Goal: Transaction & Acquisition: Purchase product/service

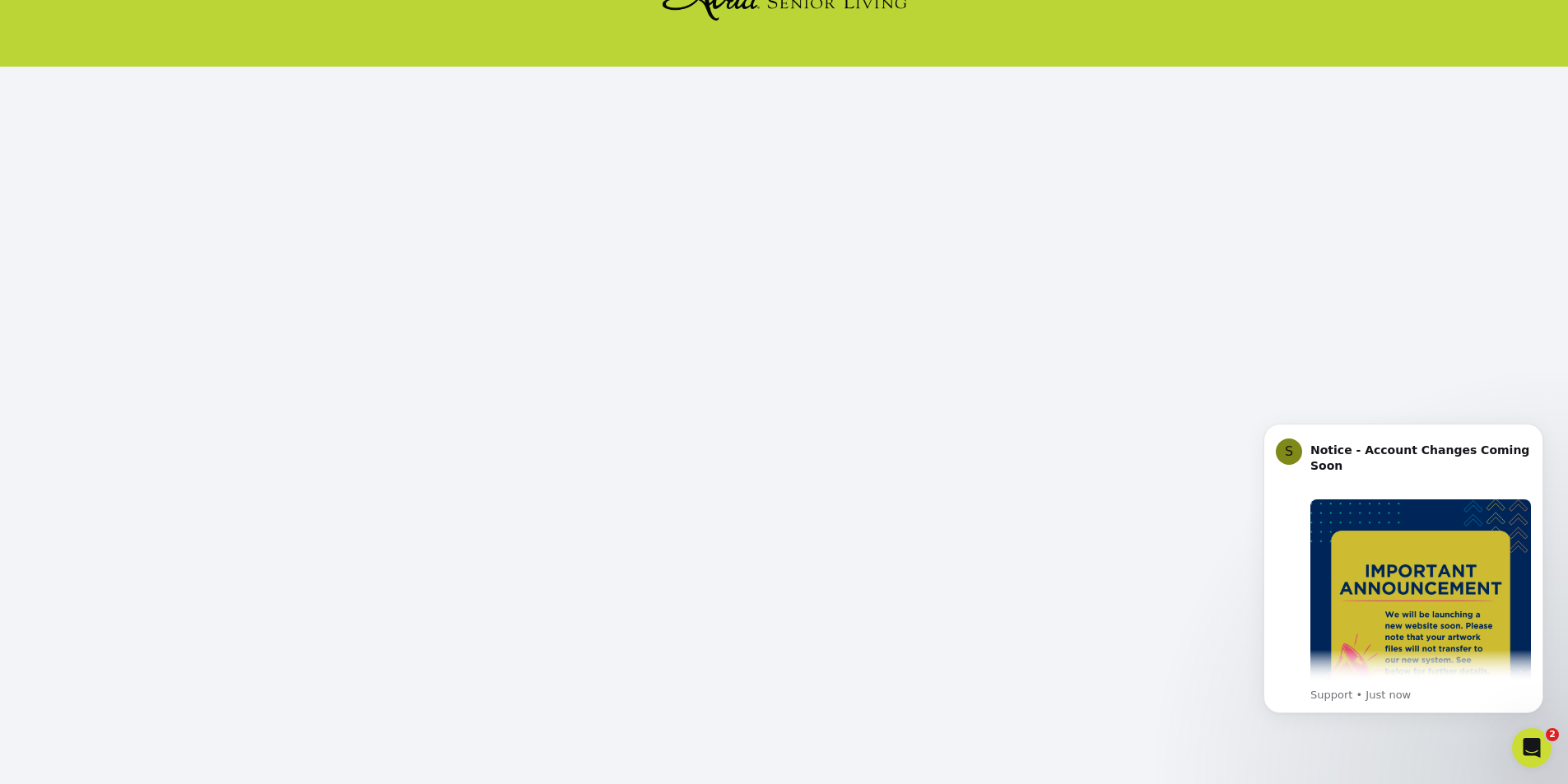
scroll to position [144, 0]
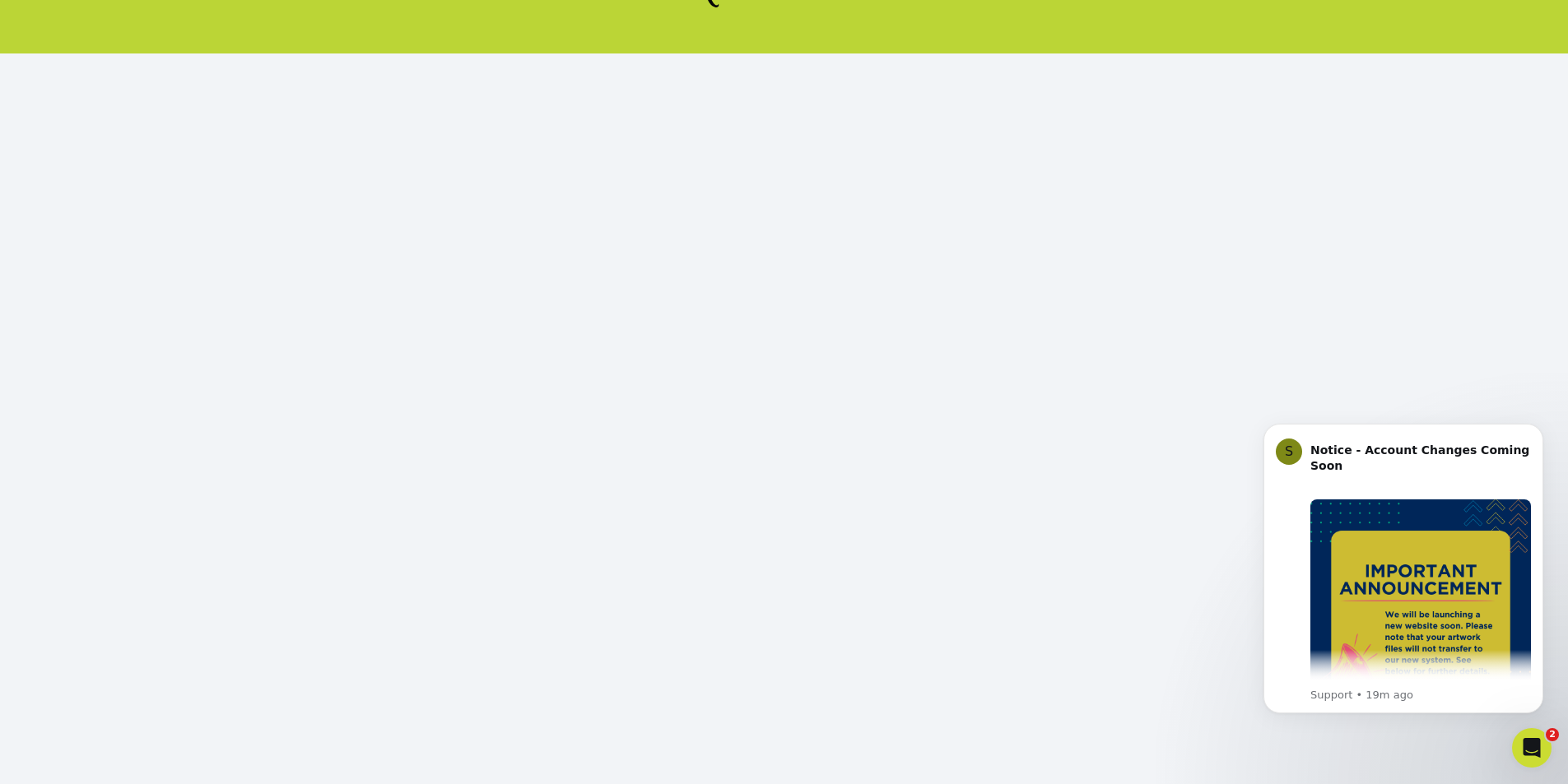
click html "S Notice - Account Changes Coming Soon ​ Past Order Files Will Not Transfer: Wh…"
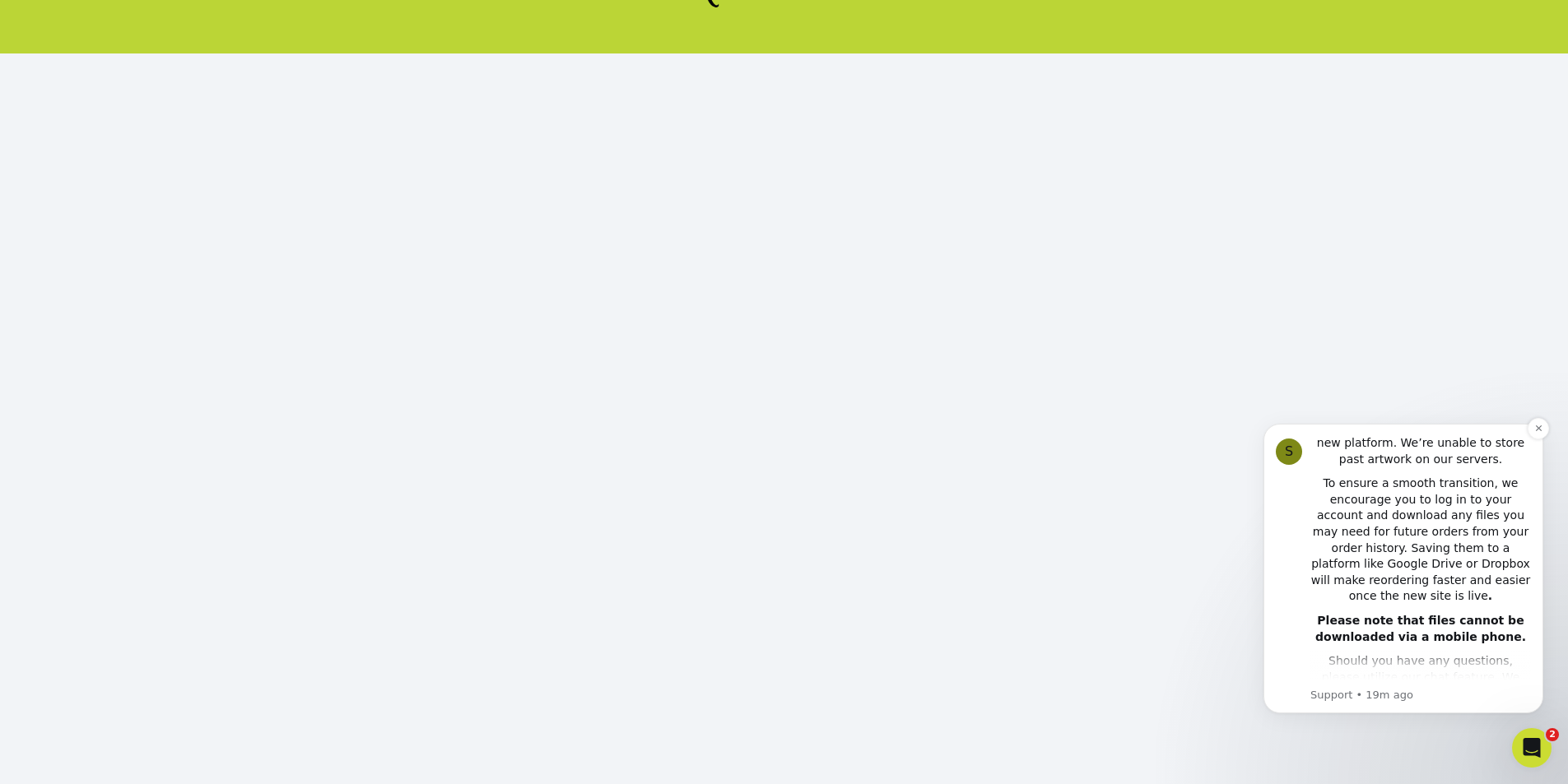
scroll to position [370, 0]
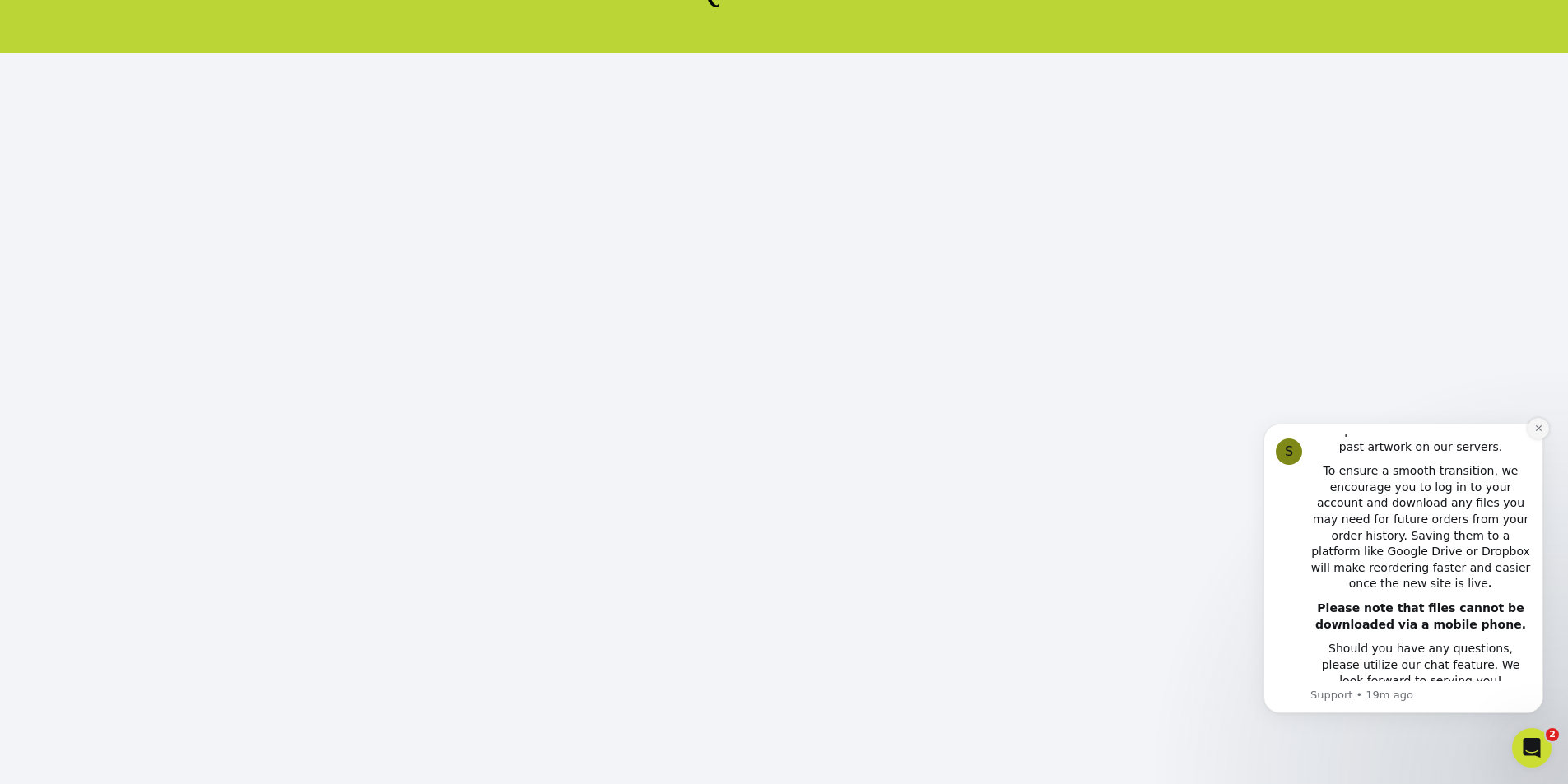
click at [1536, 429] on icon "Dismiss notification" at bounding box center [1537, 428] width 6 height 6
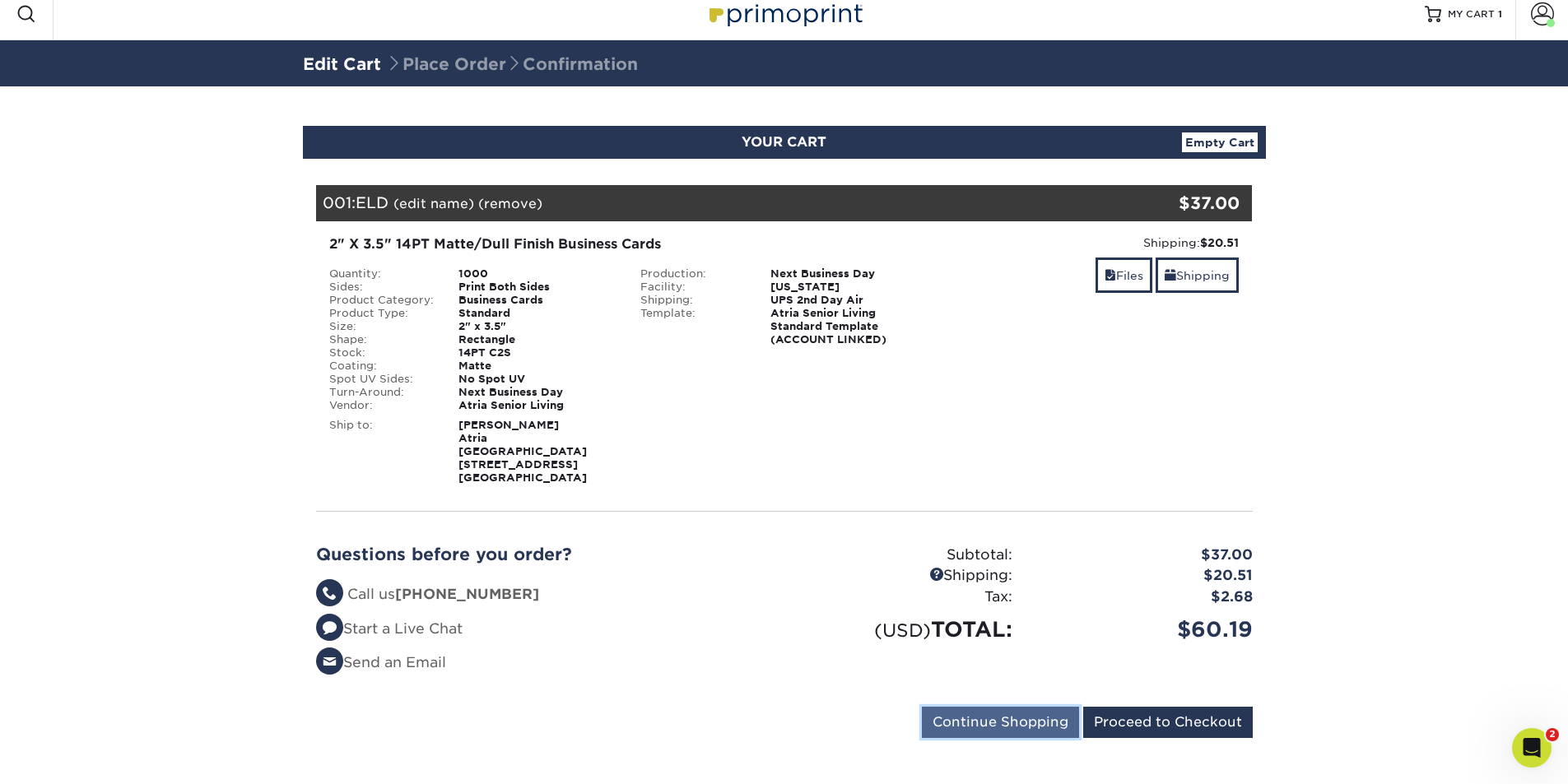
click at [980, 708] on input "Continue Shopping" at bounding box center [1001, 722] width 157 height 31
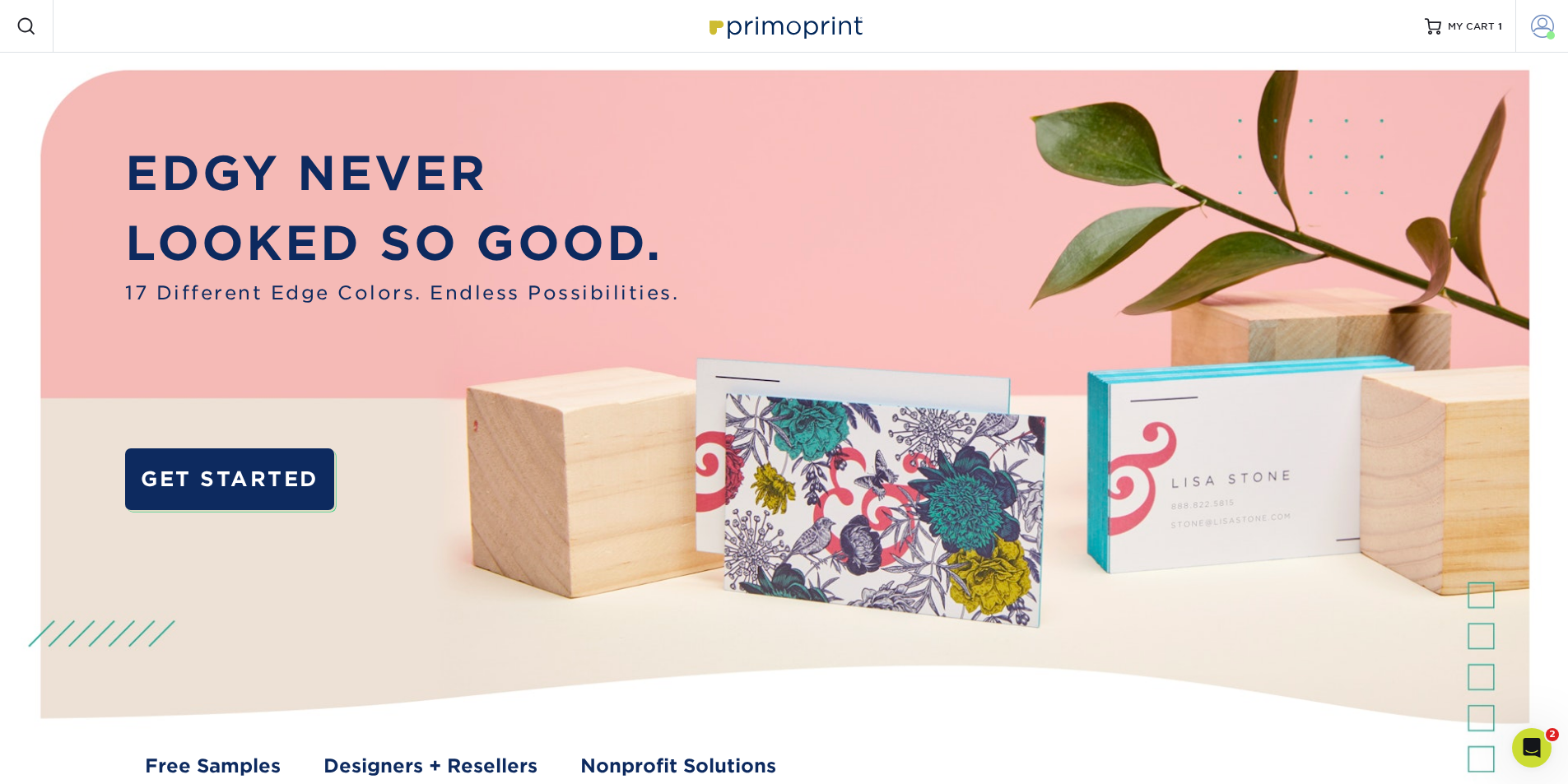
click at [1560, 25] on link "Account" at bounding box center [1541, 26] width 53 height 53
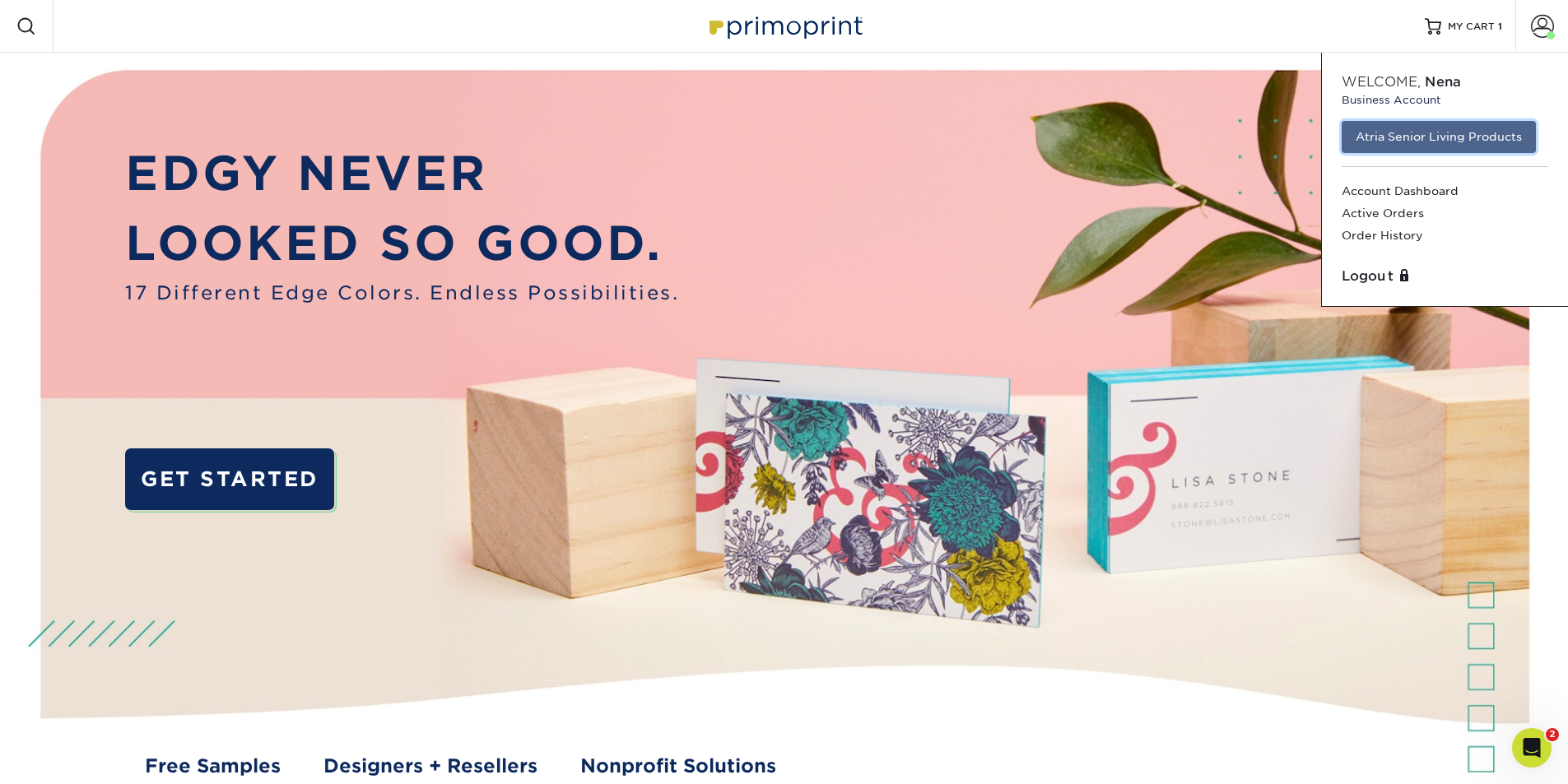
click at [1374, 140] on link "Atria Senior Living Products" at bounding box center [1438, 136] width 194 height 31
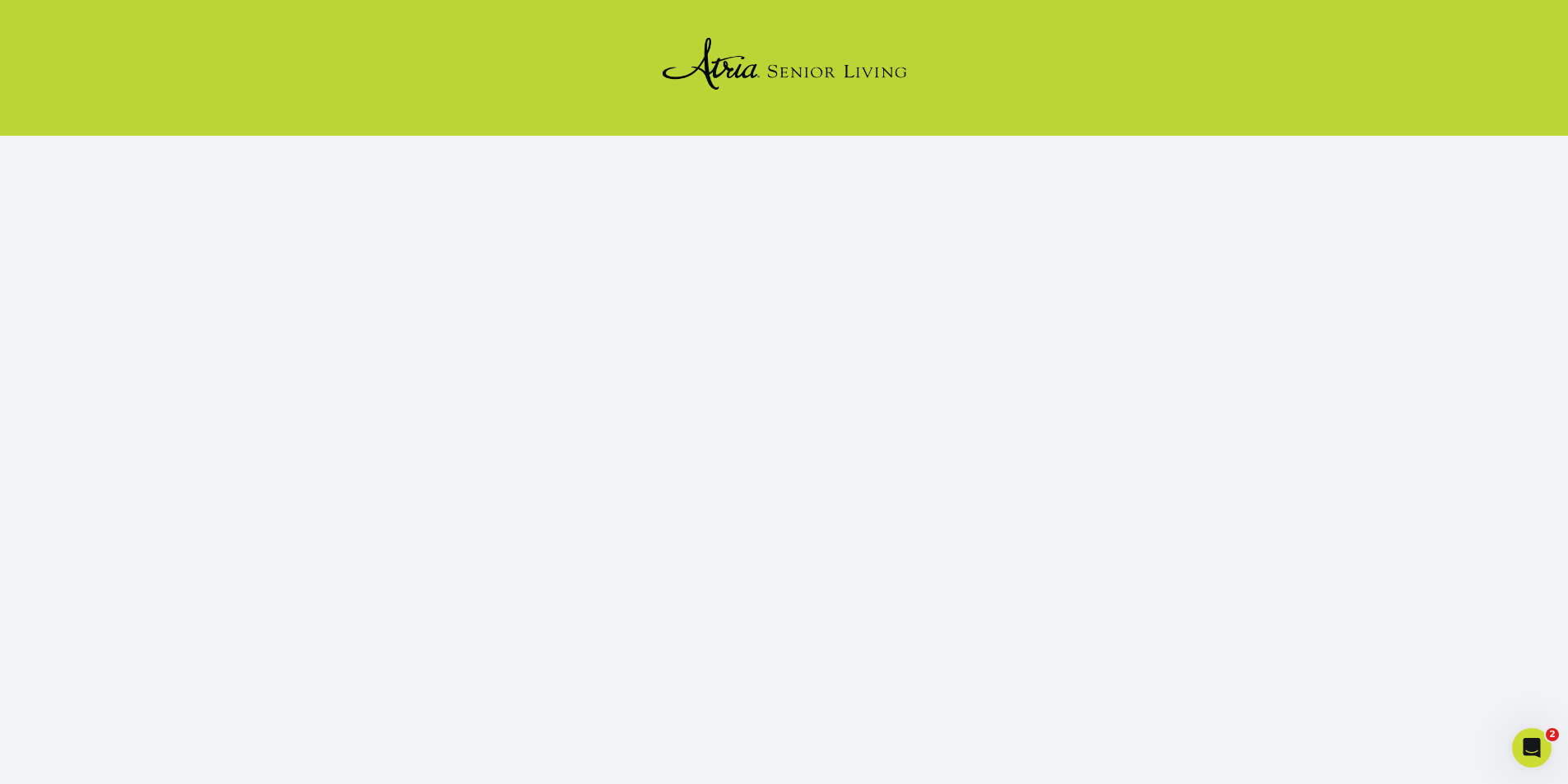
scroll to position [144, 0]
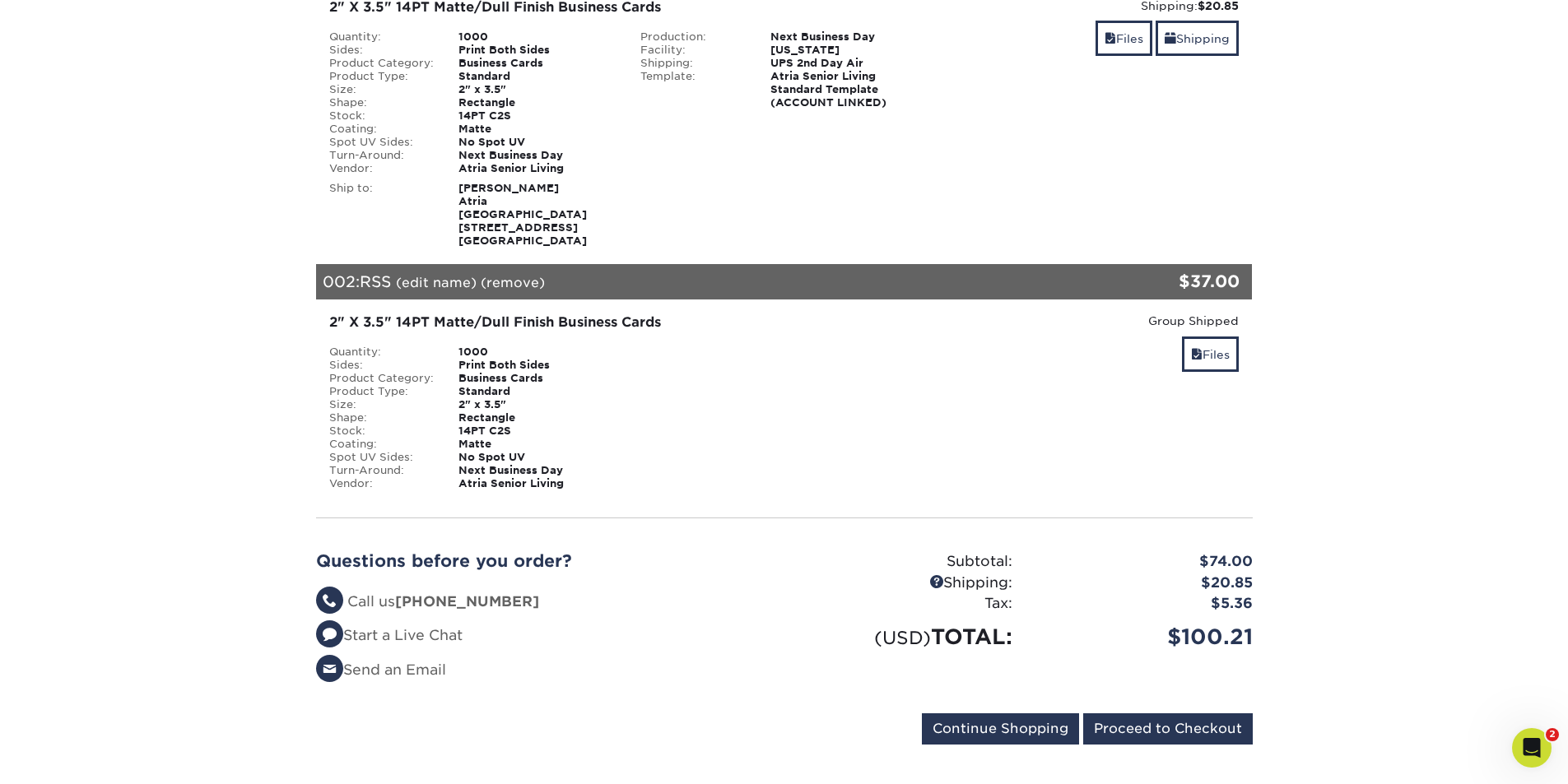
scroll to position [256, 0]
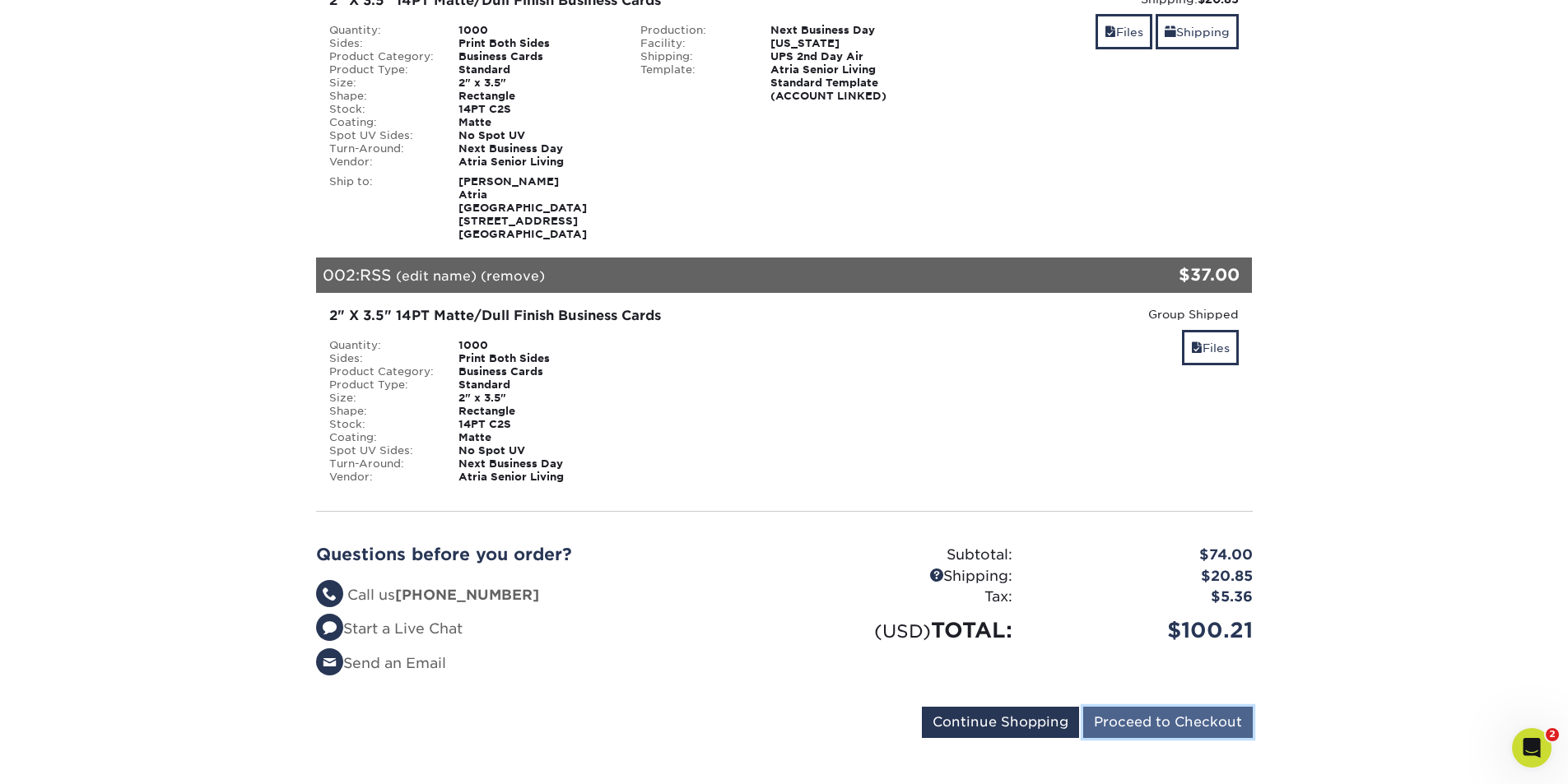
click at [1237, 718] on input "Proceed to Checkout" at bounding box center [1167, 722] width 170 height 31
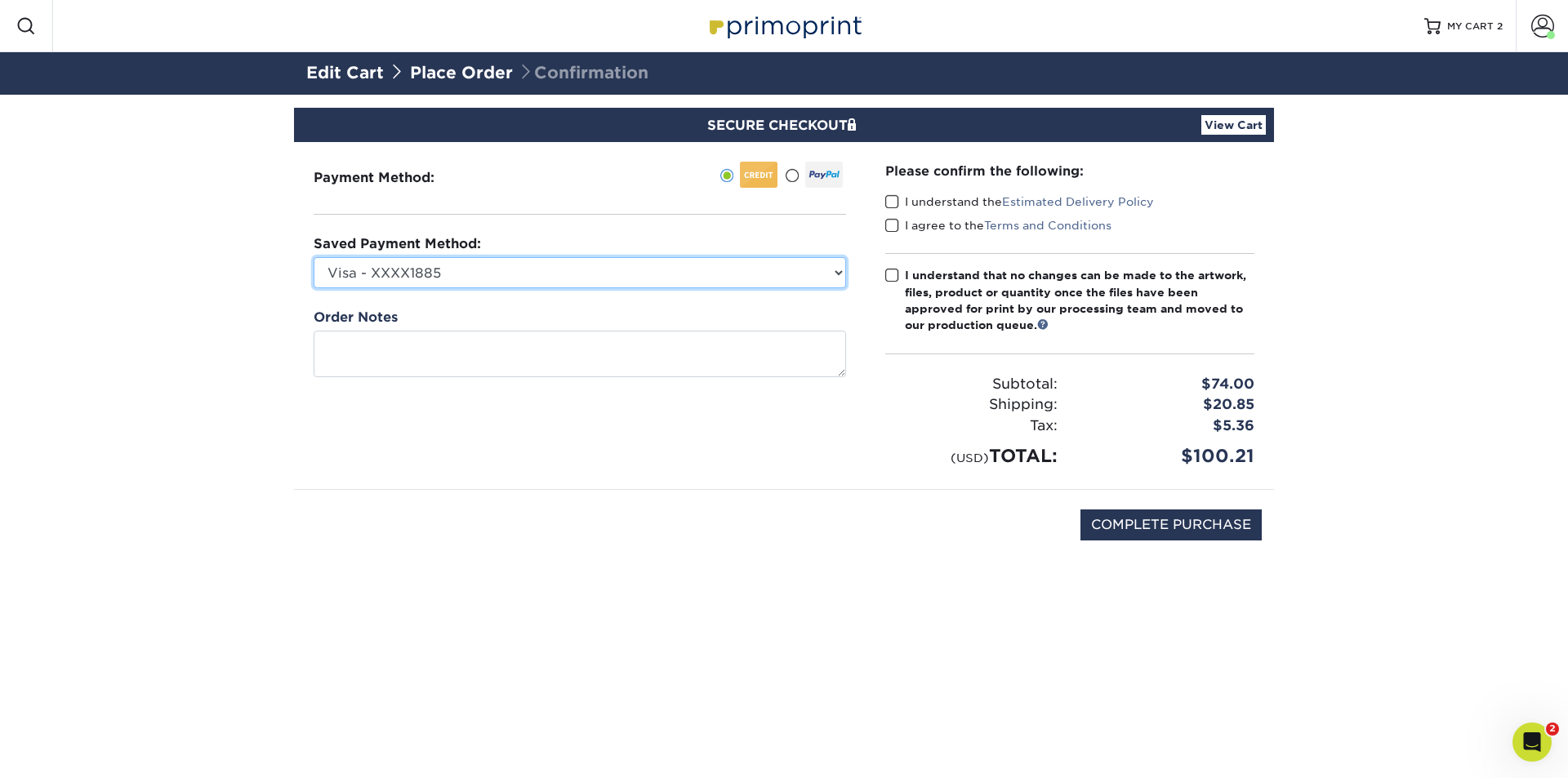
click at [599, 277] on select "Visa - XXXX1885 Visa - XXXX2943 New Credit Card" at bounding box center [579, 272] width 532 height 31
select select "74516"
click at [314, 257] on select "Visa - XXXX1885 Visa - XXXX2943 New Credit Card" at bounding box center [579, 272] width 532 height 31
click at [896, 444] on div "(USD) TOTAL:" at bounding box center [970, 456] width 197 height 27
drag, startPoint x: 892, startPoint y: 204, endPoint x: 894, endPoint y: 213, distance: 9.2
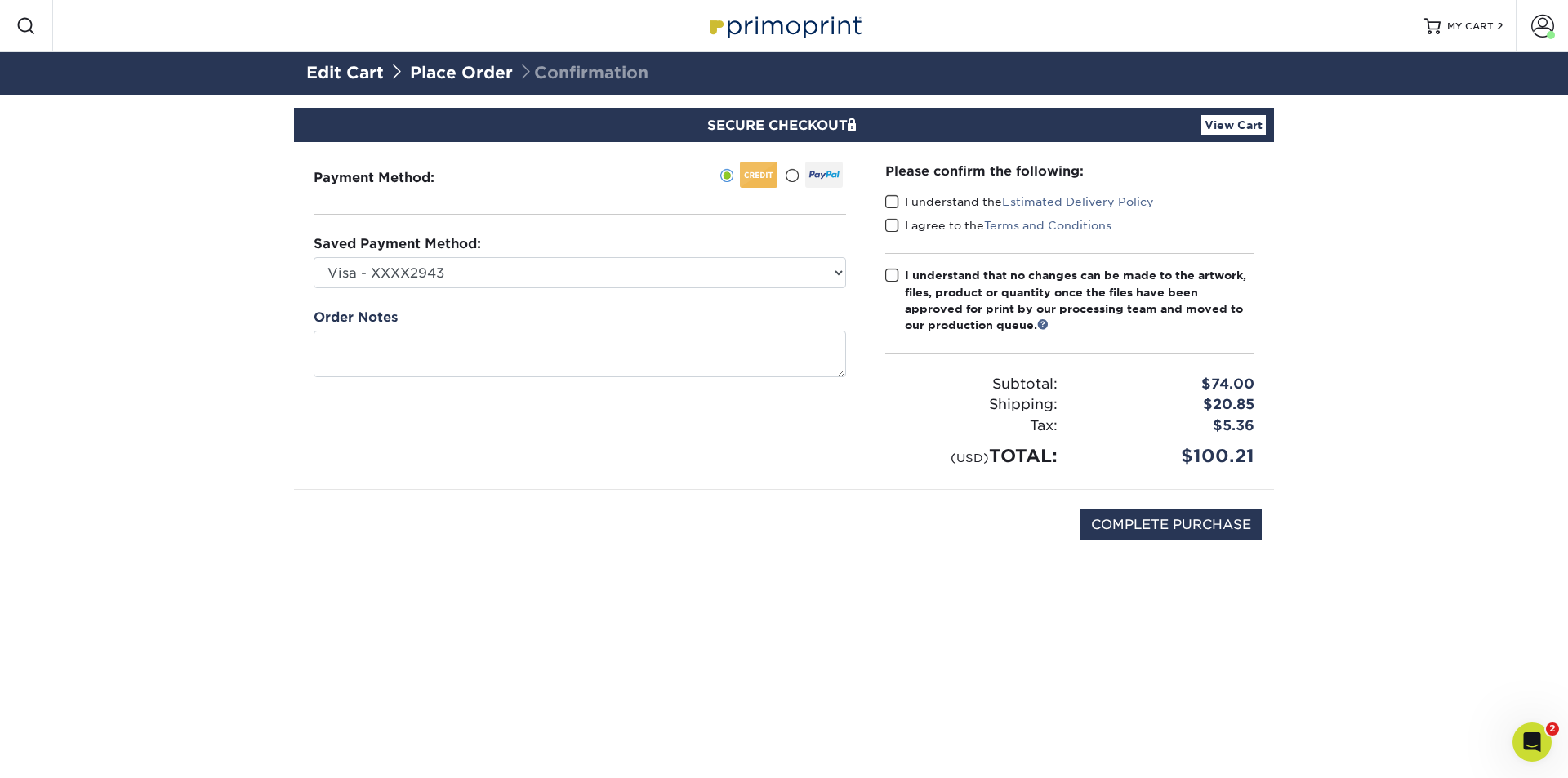
click at [892, 205] on span at bounding box center [891, 202] width 14 height 16
click at [0, 0] on input "I understand the Estimated Delivery Policy" at bounding box center [0, 0] width 0 height 0
click at [896, 231] on span at bounding box center [891, 226] width 14 height 16
click at [0, 0] on input "I agree to the Terms and Conditions" at bounding box center [0, 0] width 0 height 0
click at [891, 274] on span at bounding box center [891, 276] width 14 height 16
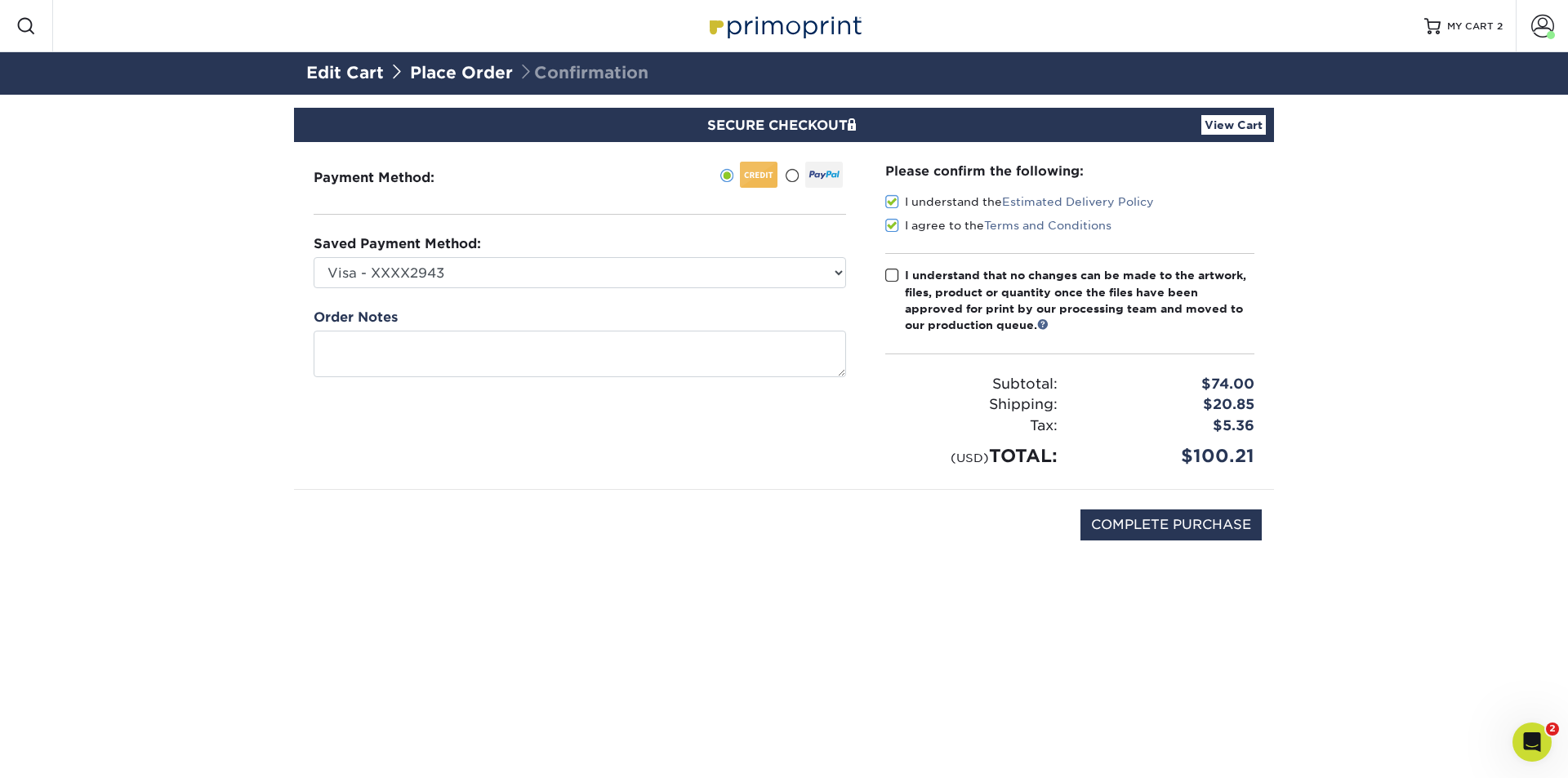
click at [0, 0] on input "I understand that no changes can be made to the artwork, files, product or quan…" at bounding box center [0, 0] width 0 height 0
click at [1168, 536] on input "COMPLETE PURCHASE" at bounding box center [1170, 525] width 181 height 31
type input "PROCESSING, PLEASE WAIT..."
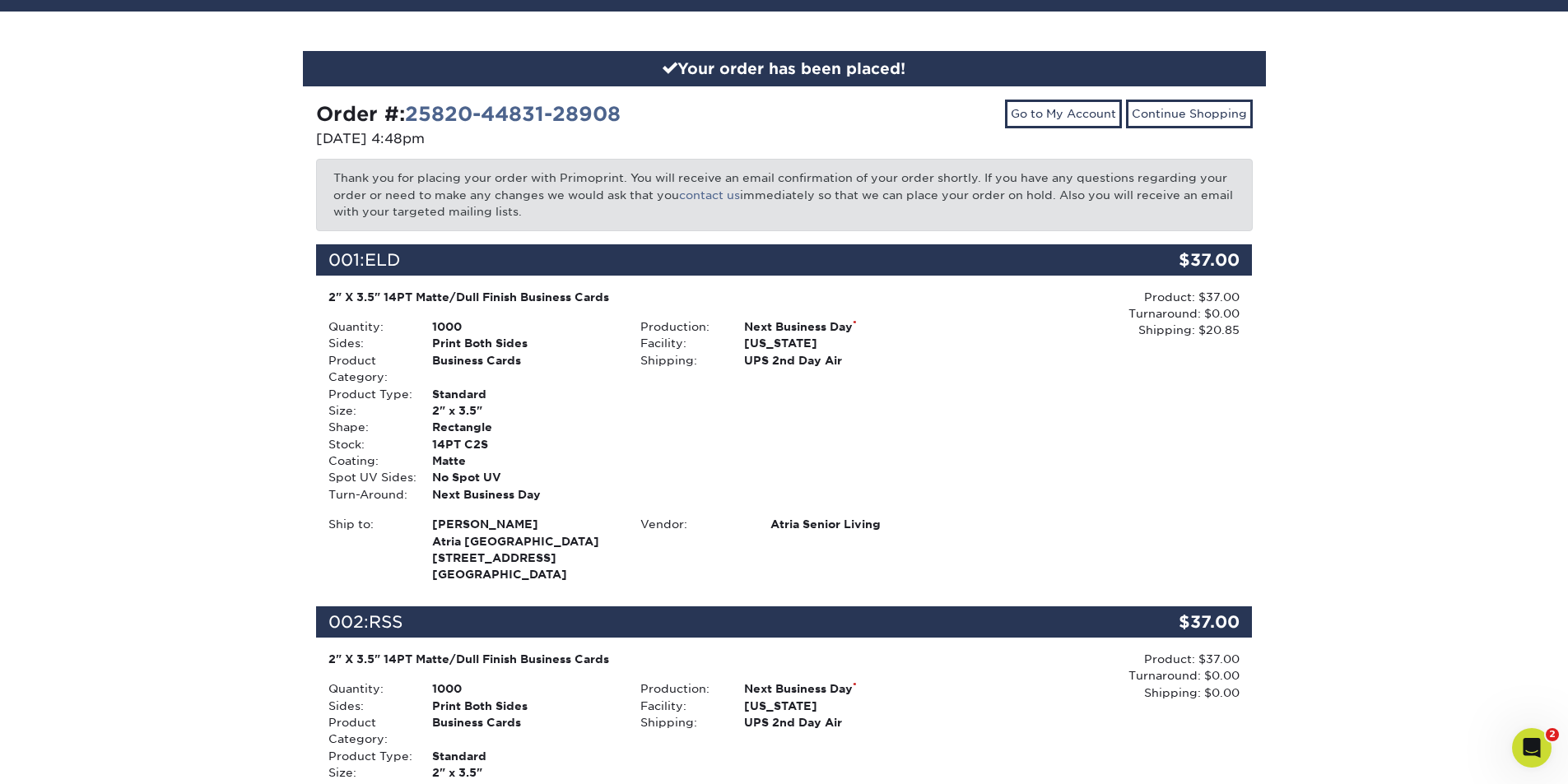
scroll to position [553, 0]
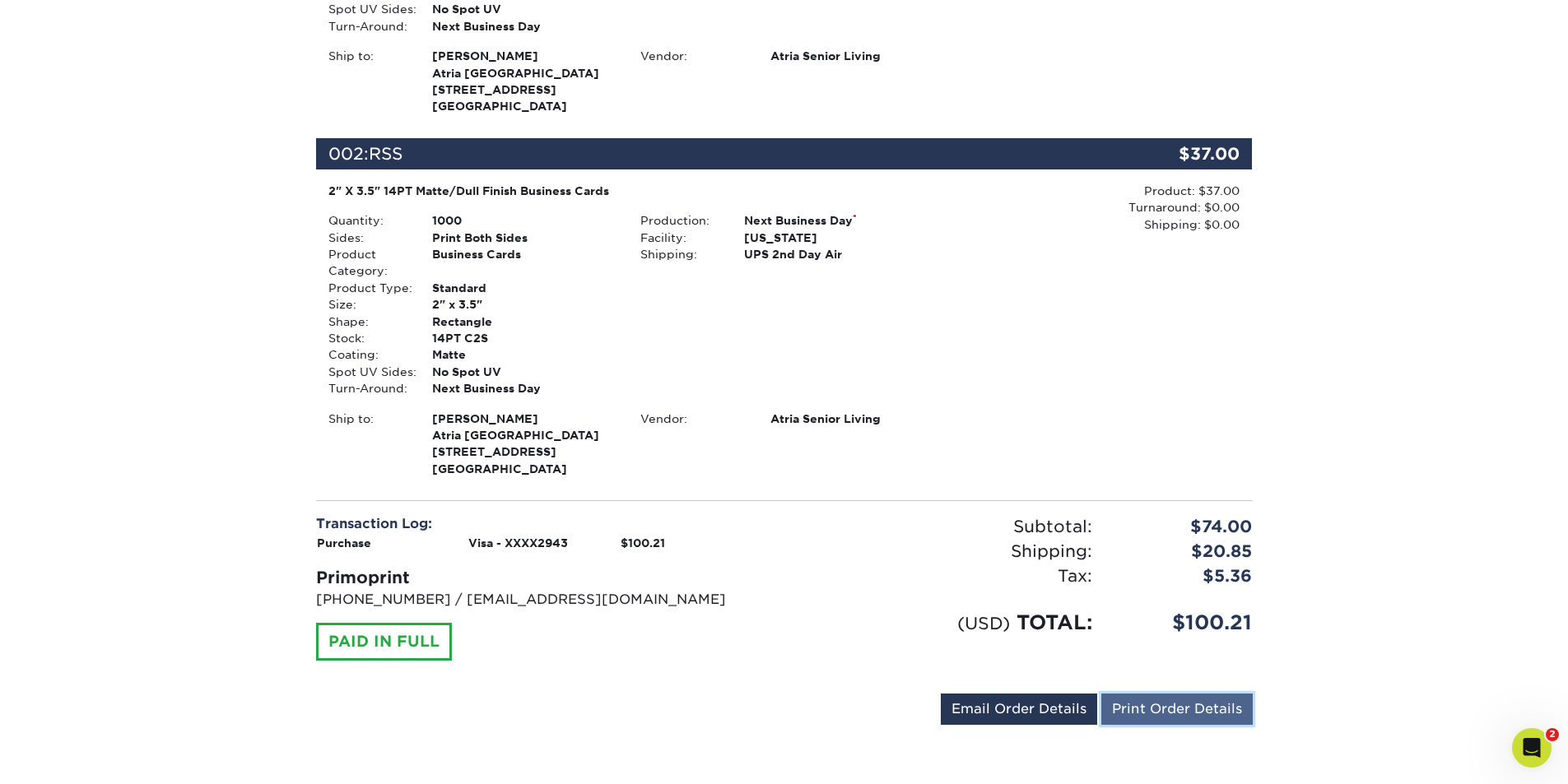
click at [1197, 713] on link "Print Order Details" at bounding box center [1176, 709] width 151 height 31
